Goal: Register for event/course

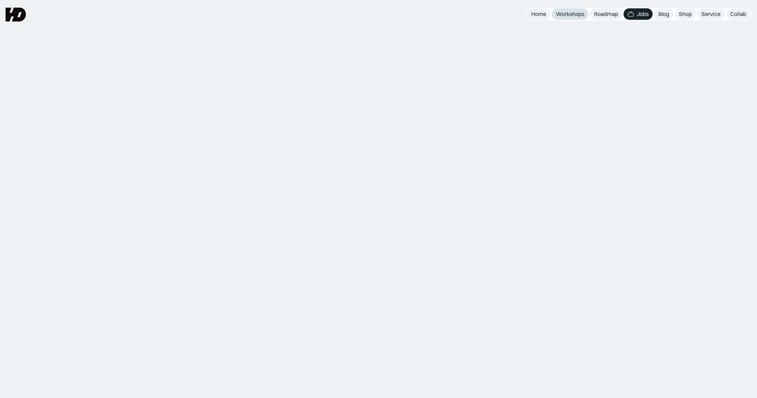
click at [560, 16] on div "Workshops" at bounding box center [570, 13] width 28 height 7
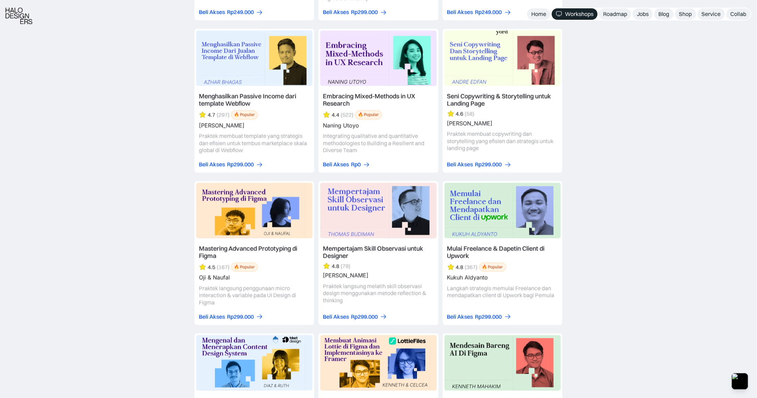
scroll to position [1632, 0]
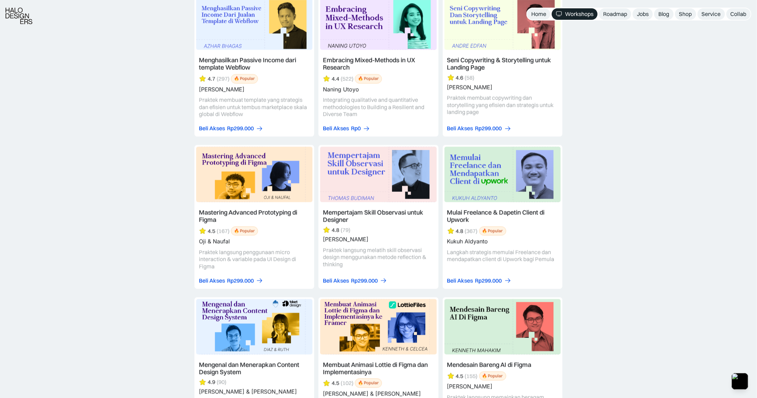
click at [495, 171] on link at bounding box center [503, 217] width 120 height 144
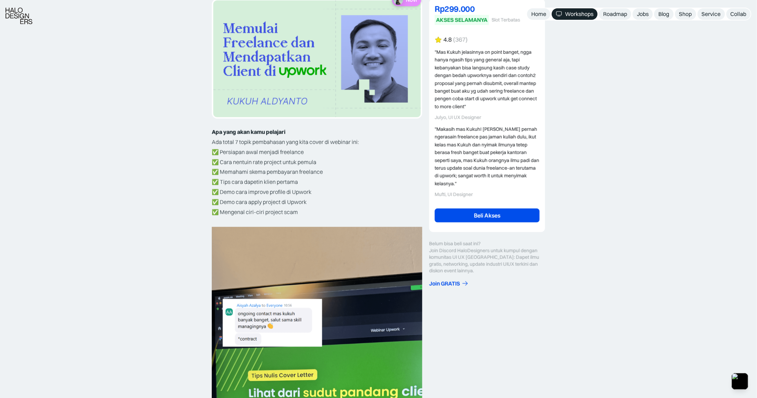
scroll to position [163, 0]
